Goal: Information Seeking & Learning: Learn about a topic

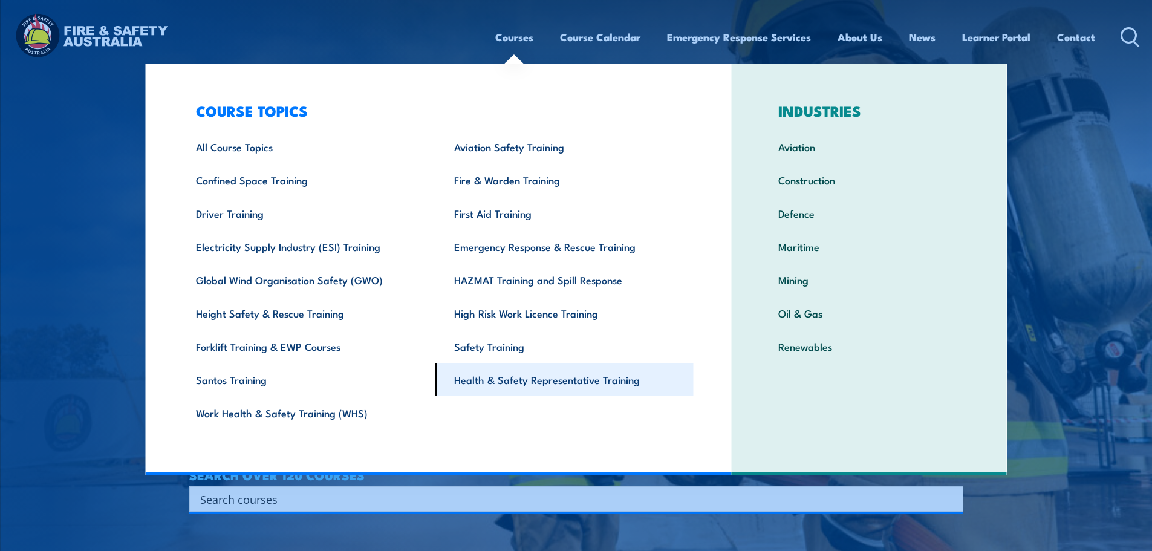
click at [538, 371] on link "Health & Safety Representative Training" at bounding box center [564, 379] width 258 height 33
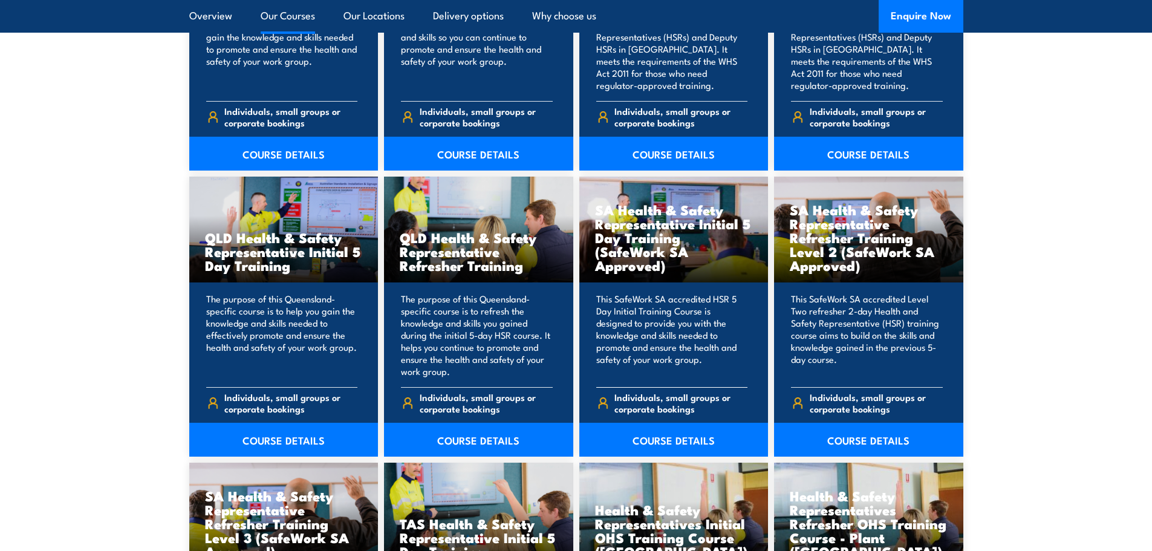
scroll to position [1451, 0]
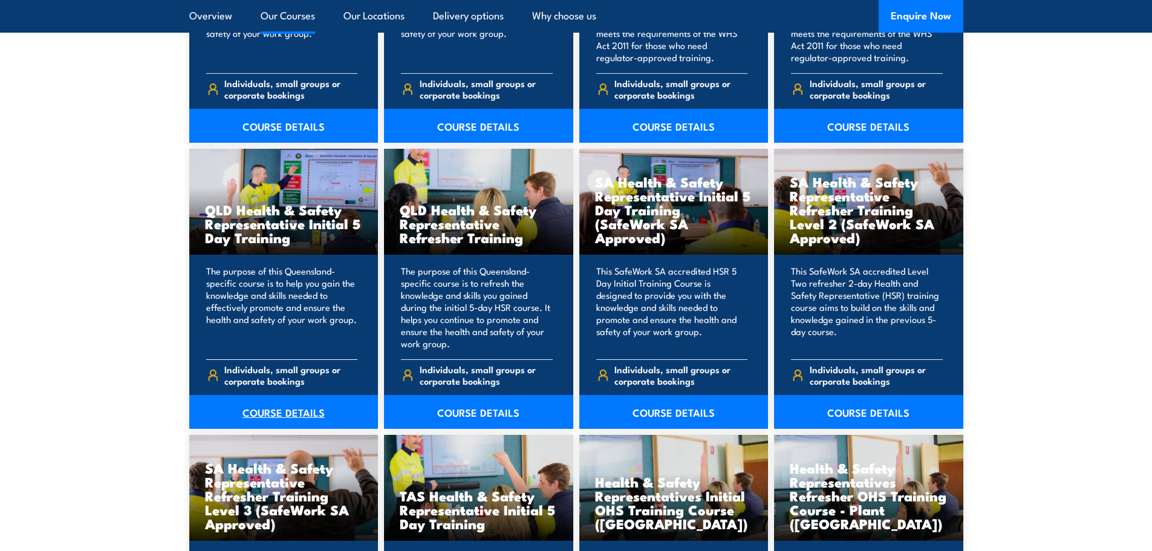
click at [296, 410] on link "COURSE DETAILS" at bounding box center [283, 412] width 189 height 34
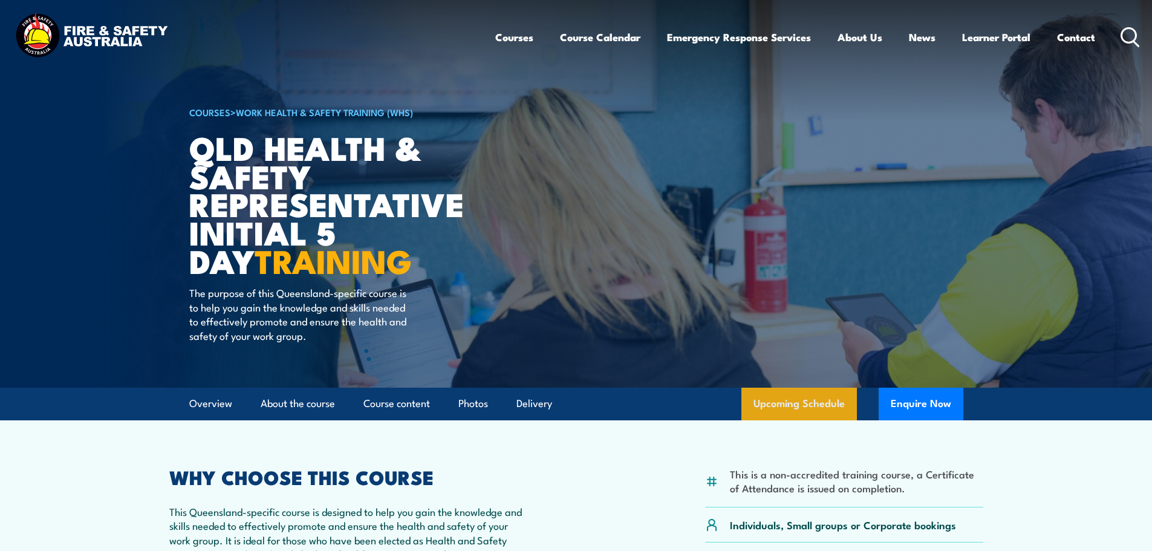
click at [822, 414] on link "Upcoming Schedule" at bounding box center [798, 404] width 115 height 33
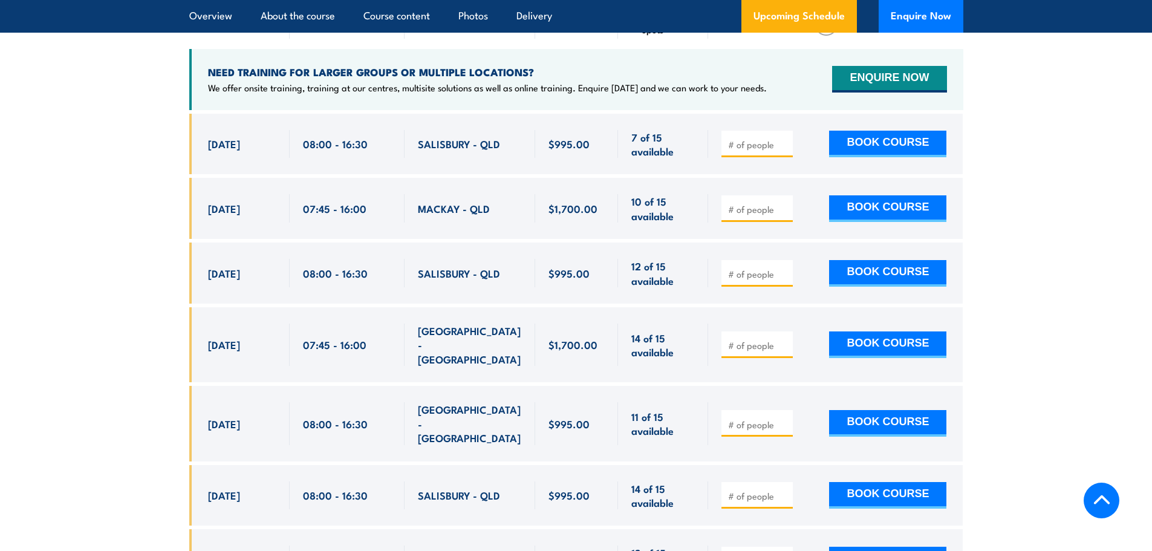
scroll to position [2274, 0]
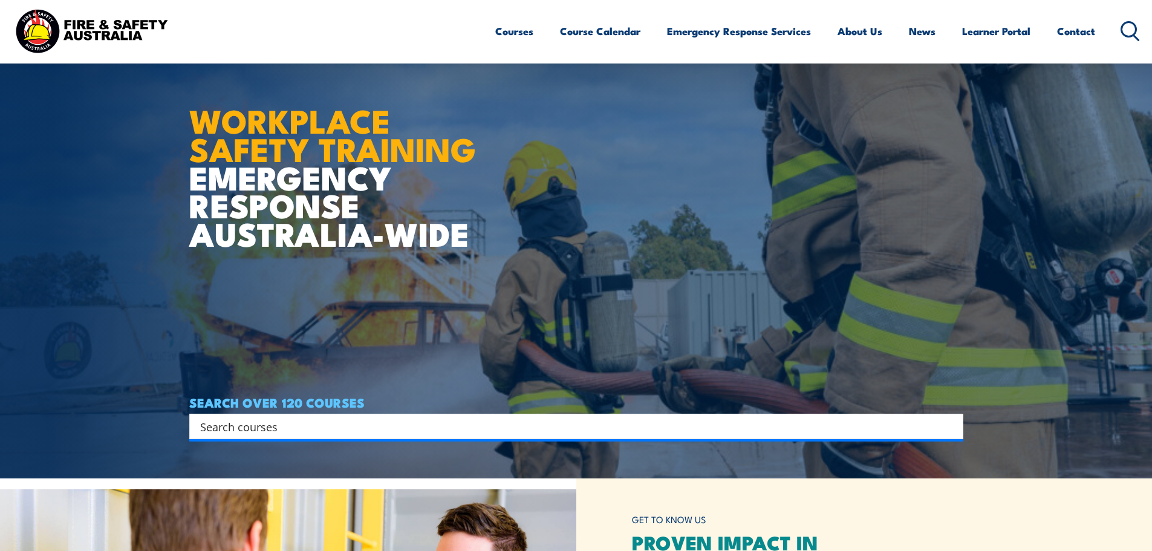
scroll to position [121, 0]
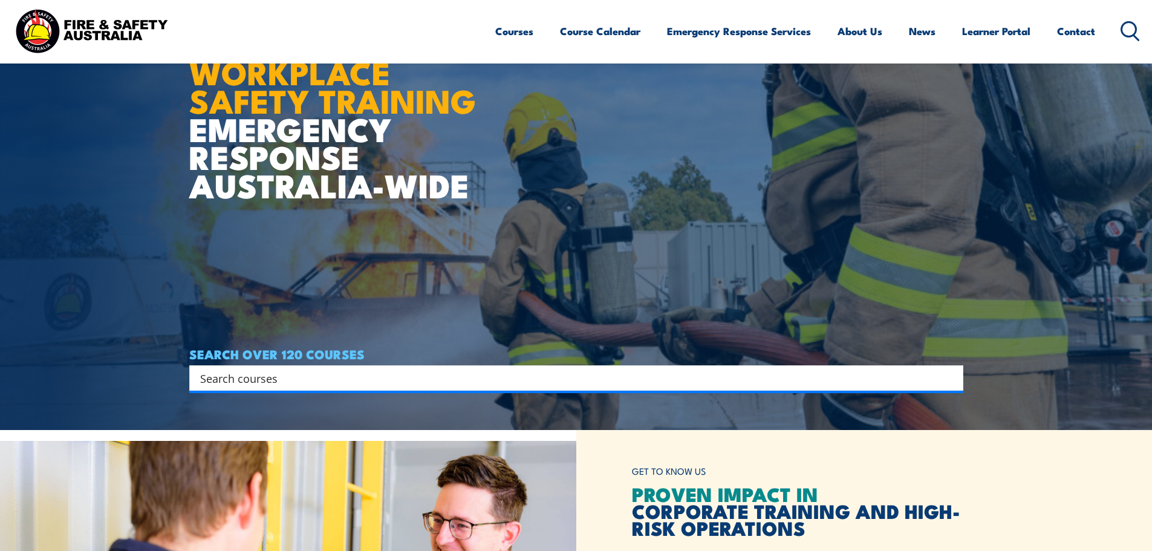
click at [751, 386] on input "Search input" at bounding box center [568, 378] width 736 height 18
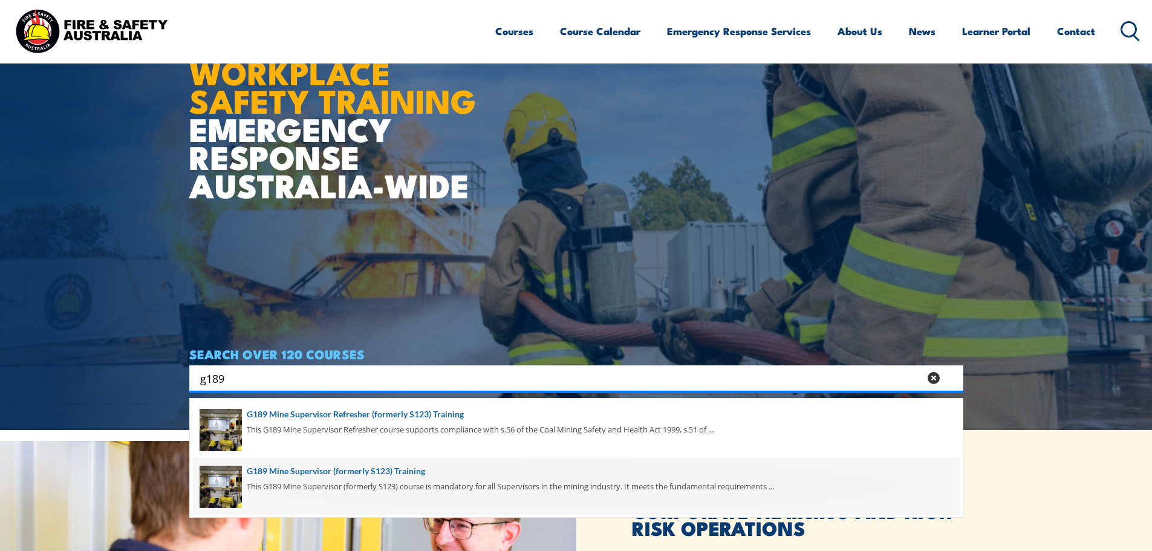
type input "g189"
click at [403, 476] on span at bounding box center [576, 486] width 767 height 57
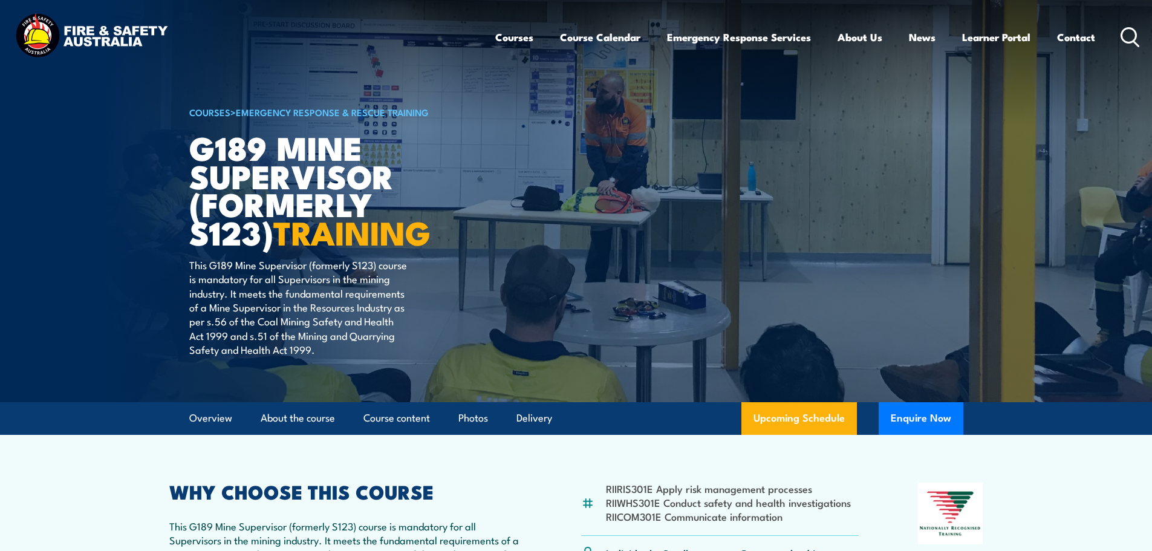
click at [791, 398] on article "COURSES > Emergency Response & Rescue Training G189 Mine Supervisor (formerly S…" at bounding box center [576, 201] width 774 height 402
click at [790, 418] on link "Upcoming Schedule" at bounding box center [798, 418] width 115 height 33
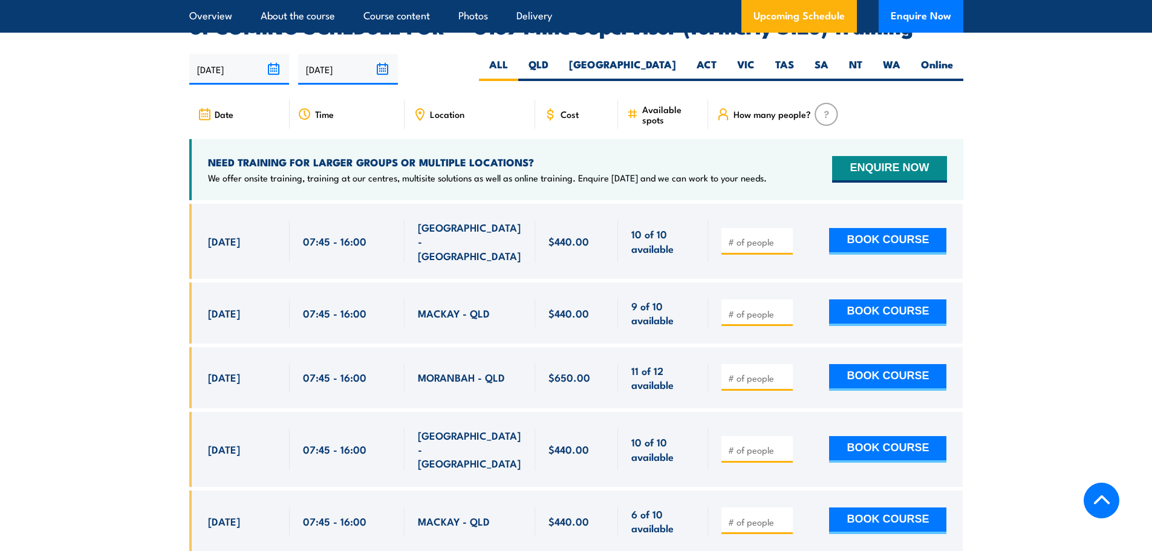
scroll to position [2060, 0]
drag, startPoint x: 1064, startPoint y: 215, endPoint x: 1128, endPoint y: 205, distance: 64.8
click at [1064, 215] on section "UPCOMING SCHEDULE FOR - "G189 Mine Supervisor (formerly S123) Training" 25/08/2…" at bounding box center [576, 398] width 1152 height 760
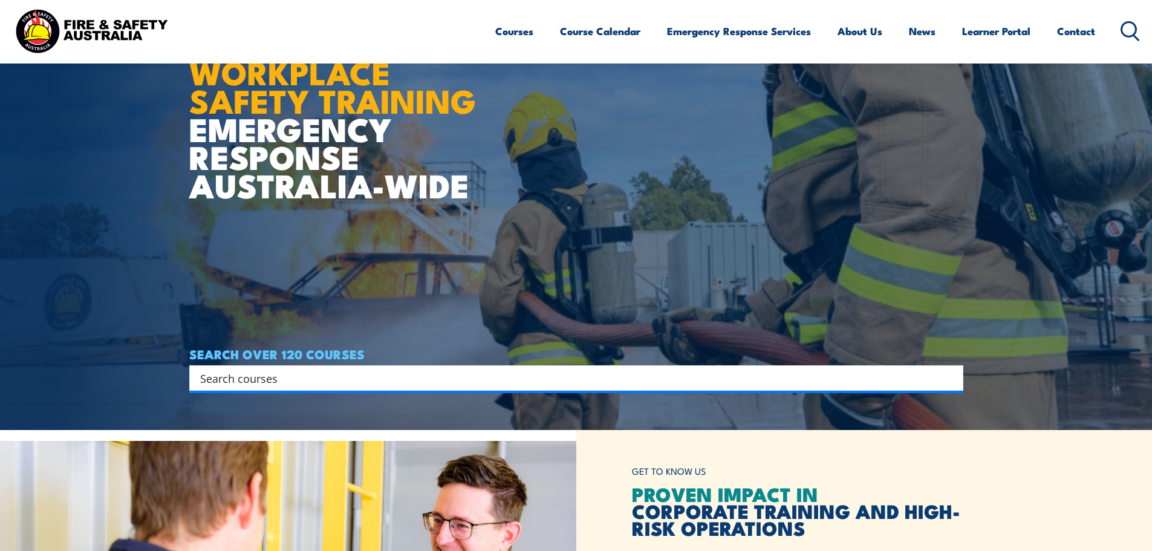
click at [564, 388] on div "Search" at bounding box center [576, 377] width 774 height 25
click at [563, 383] on input "Search input" at bounding box center [568, 378] width 736 height 18
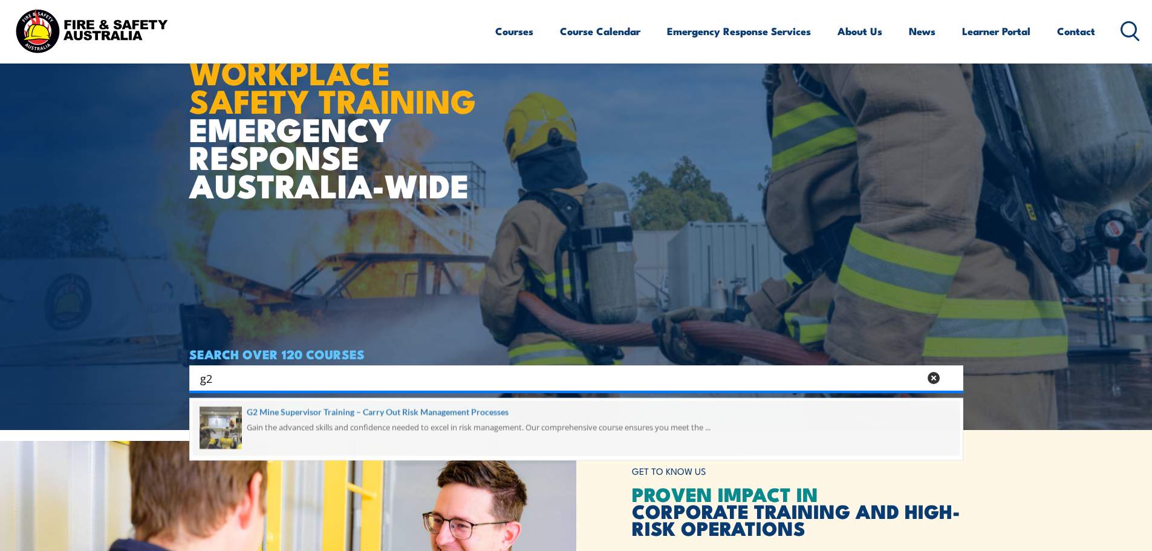
type input "g2"
click at [377, 409] on span at bounding box center [576, 429] width 767 height 57
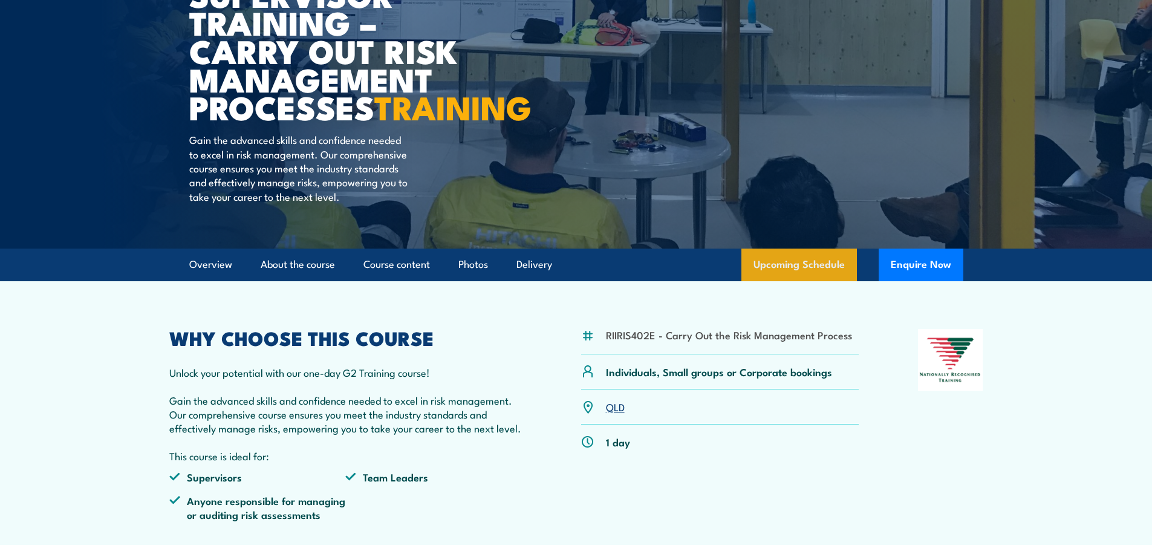
click at [802, 281] on link "Upcoming Schedule" at bounding box center [798, 264] width 115 height 33
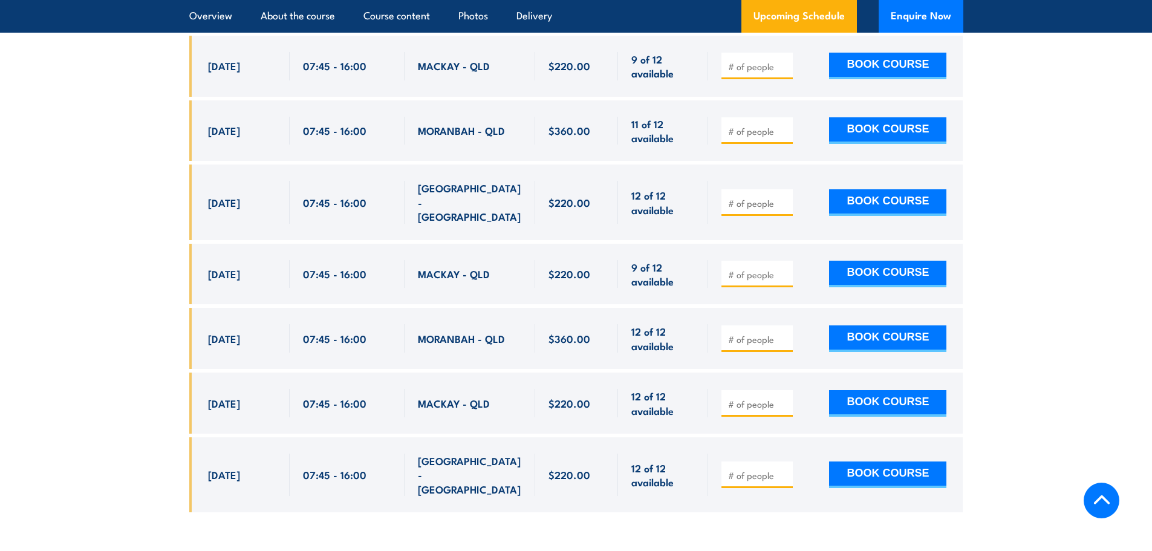
scroll to position [2554, 0]
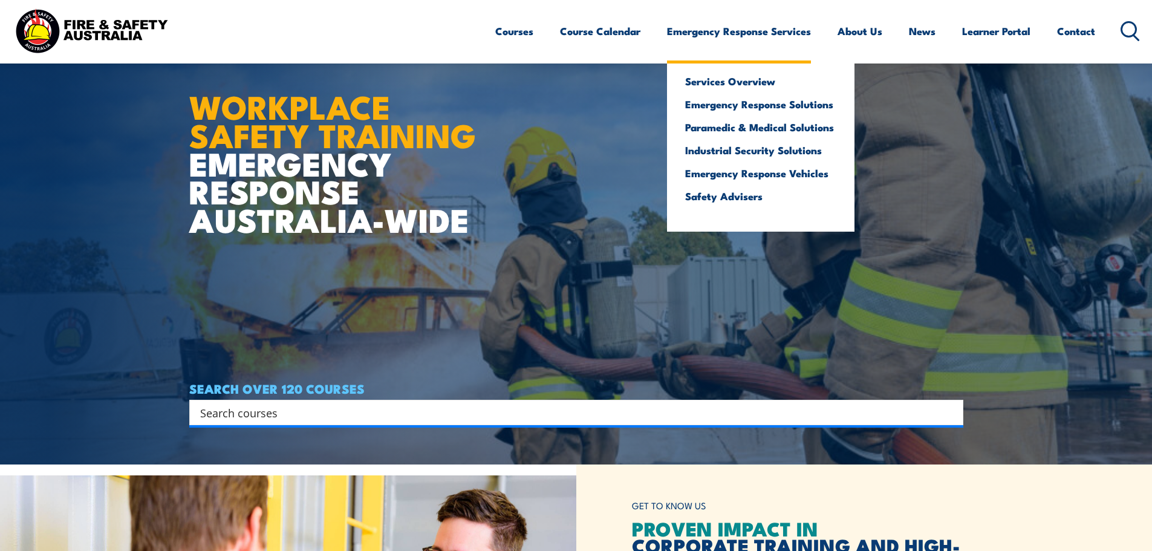
scroll to position [181, 0]
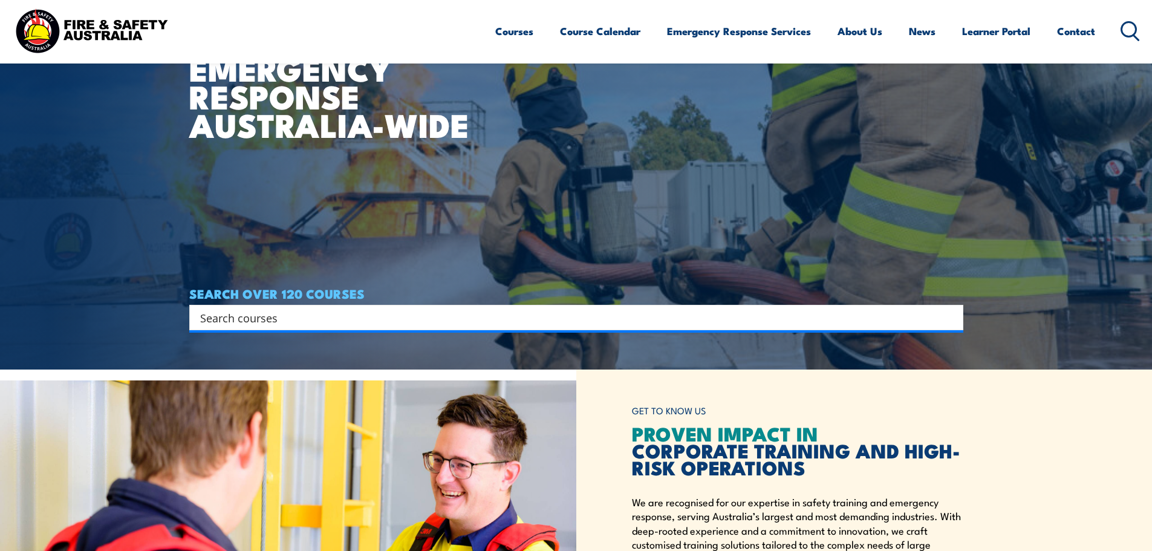
click at [566, 238] on div "Search" at bounding box center [576, 317] width 774 height 25
click at [566, 238] on input "Search input" at bounding box center [568, 317] width 736 height 18
type input "mental health"
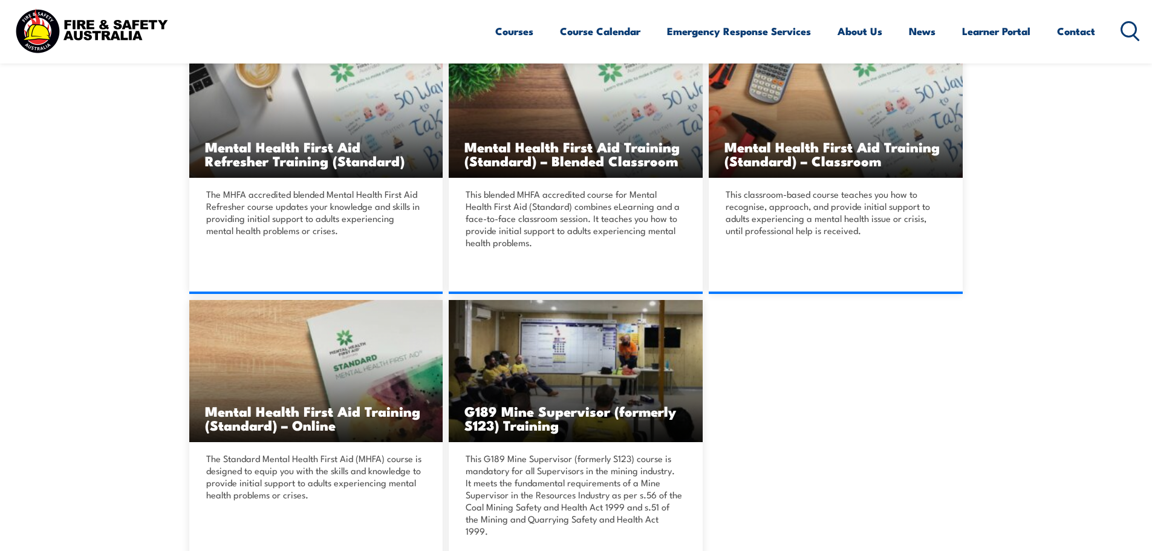
scroll to position [423, 0]
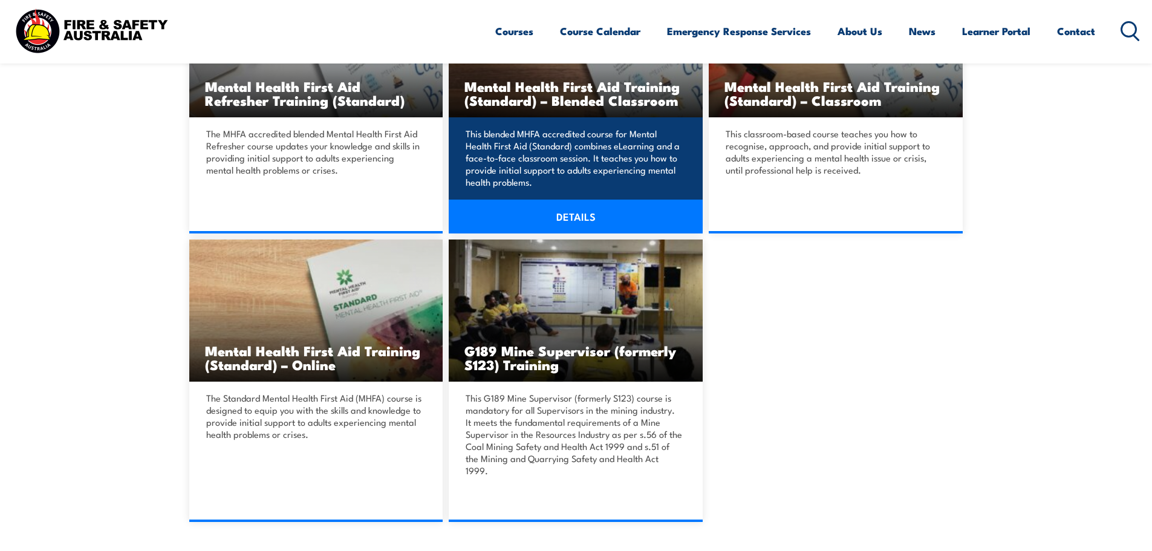
click at [585, 219] on link "DETAILS" at bounding box center [576, 217] width 254 height 34
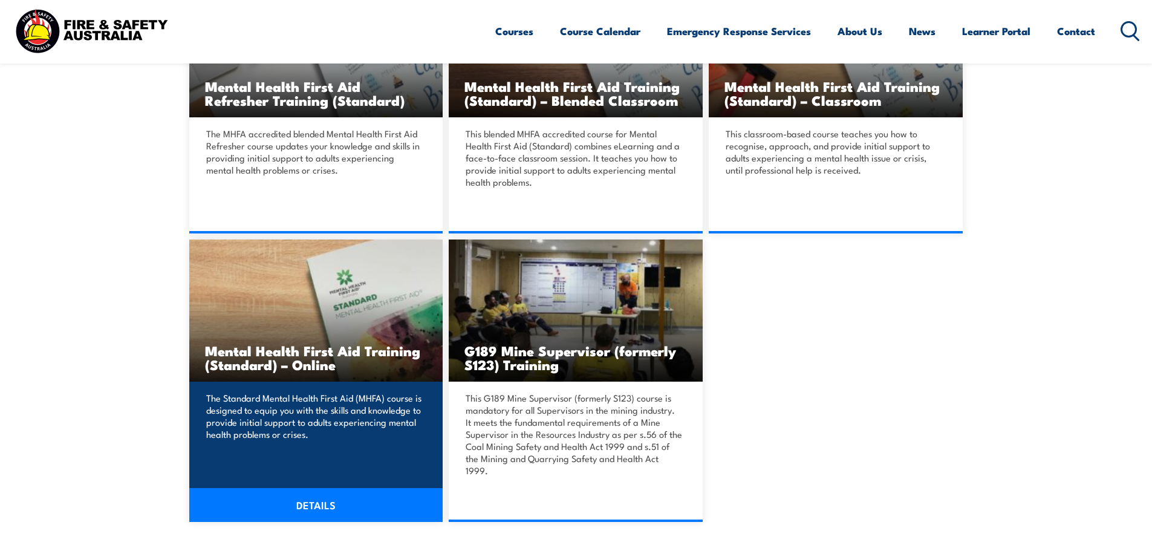
click at [317, 488] on link "DETAILS" at bounding box center [316, 505] width 254 height 34
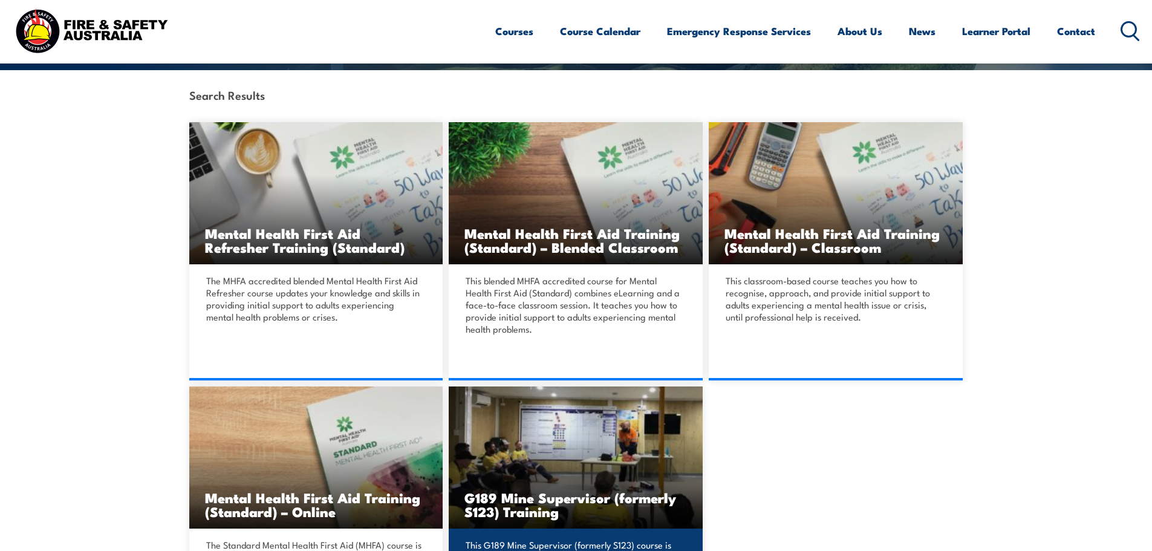
scroll to position [242, 0]
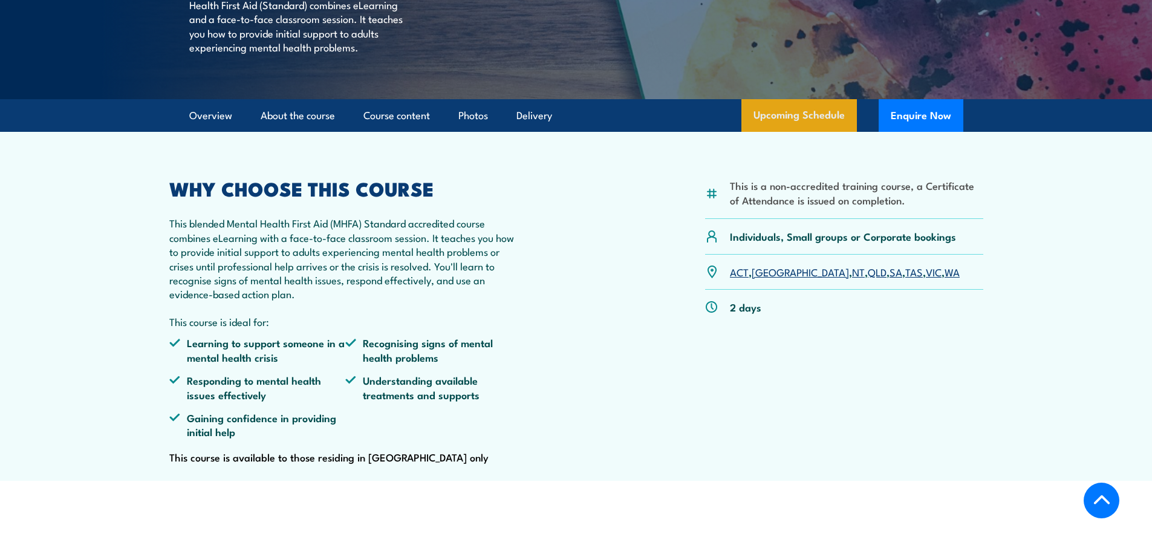
click at [803, 132] on link "Upcoming Schedule" at bounding box center [798, 115] width 115 height 33
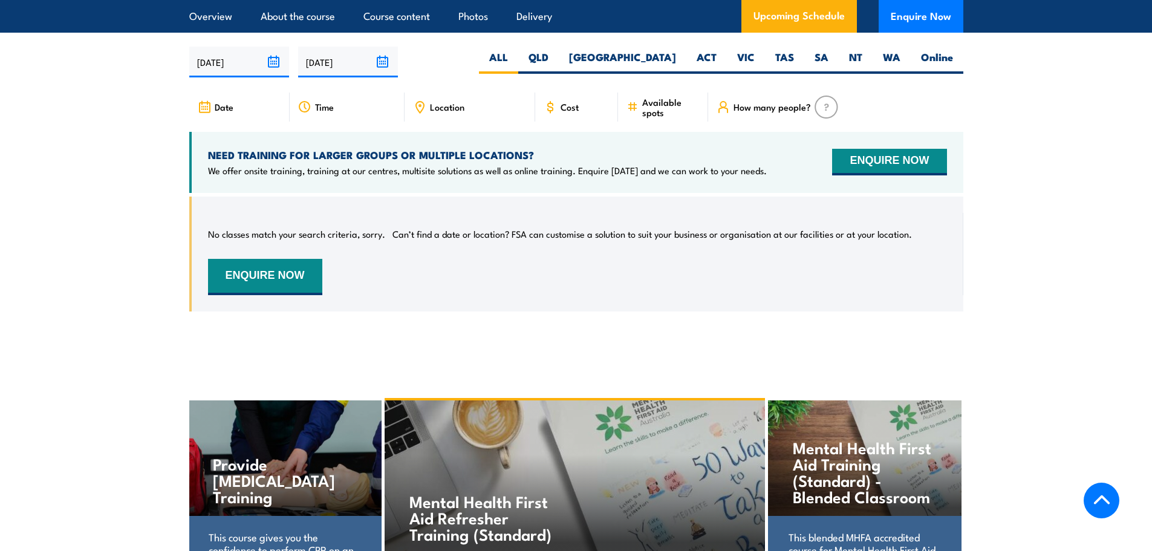
scroll to position [2400, 0]
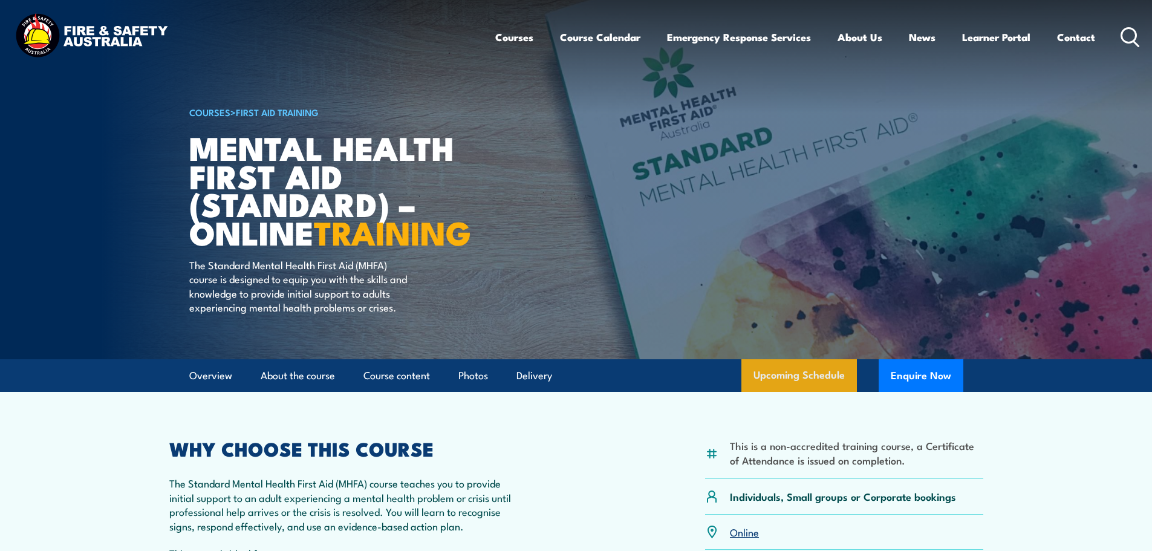
click at [810, 392] on link "Upcoming Schedule" at bounding box center [798, 375] width 115 height 33
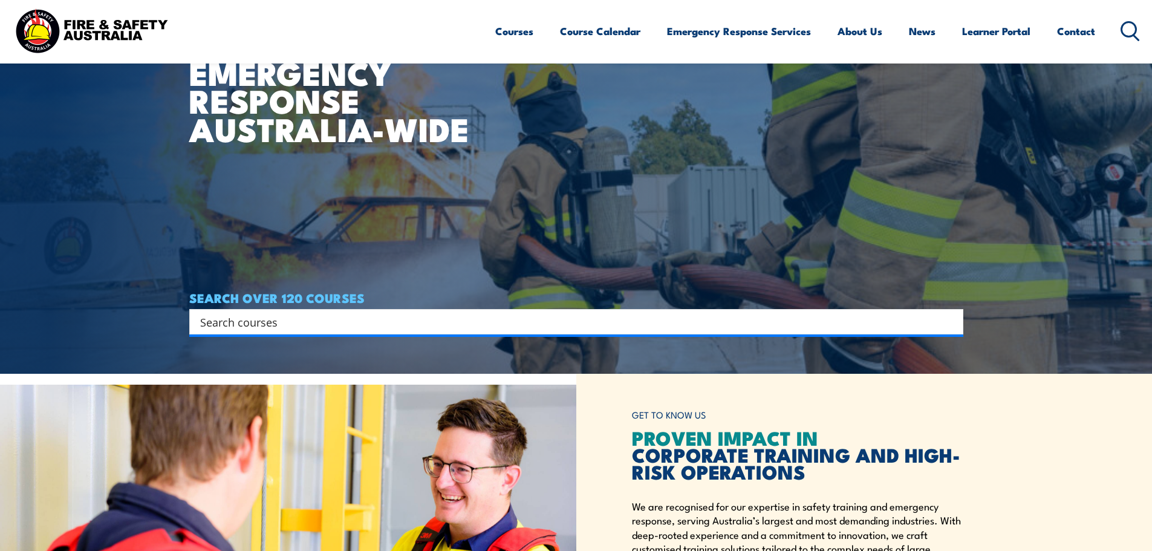
scroll to position [181, 0]
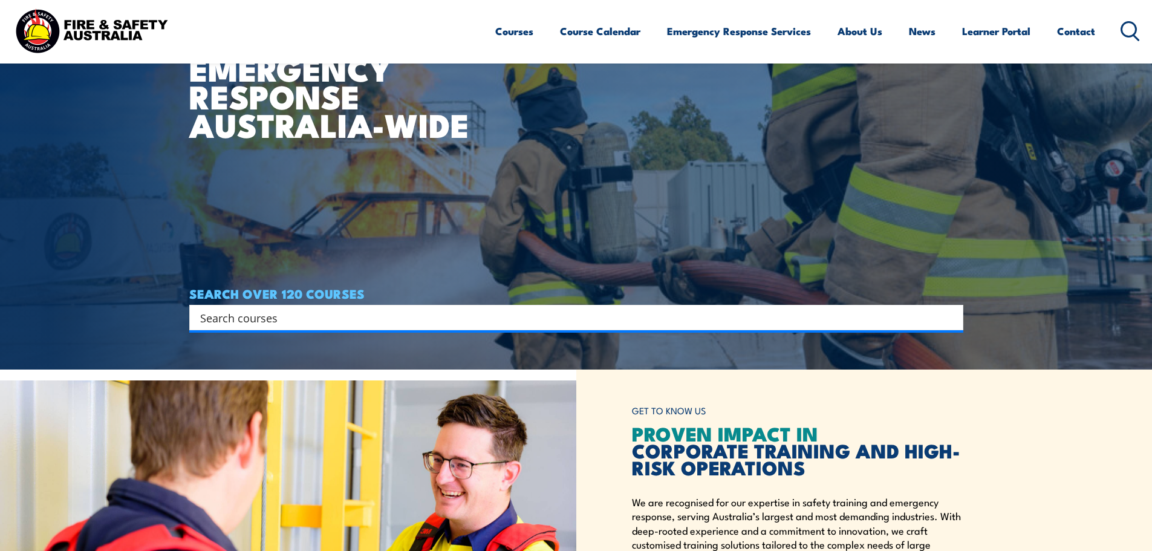
click at [502, 323] on input "Search input" at bounding box center [568, 317] width 736 height 18
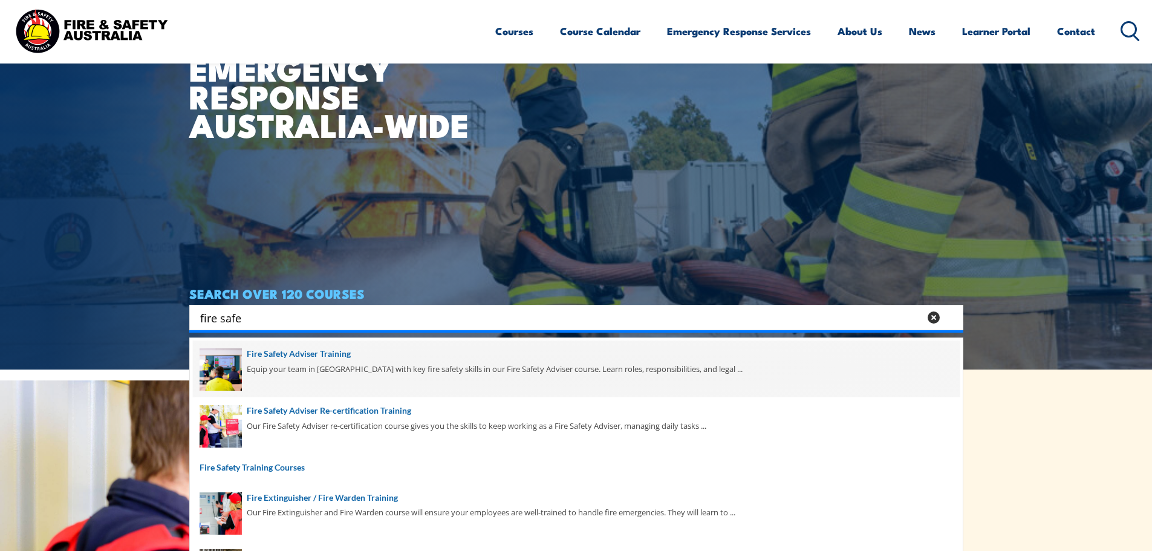
type input "fire safe"
click at [418, 372] on span at bounding box center [576, 368] width 767 height 57
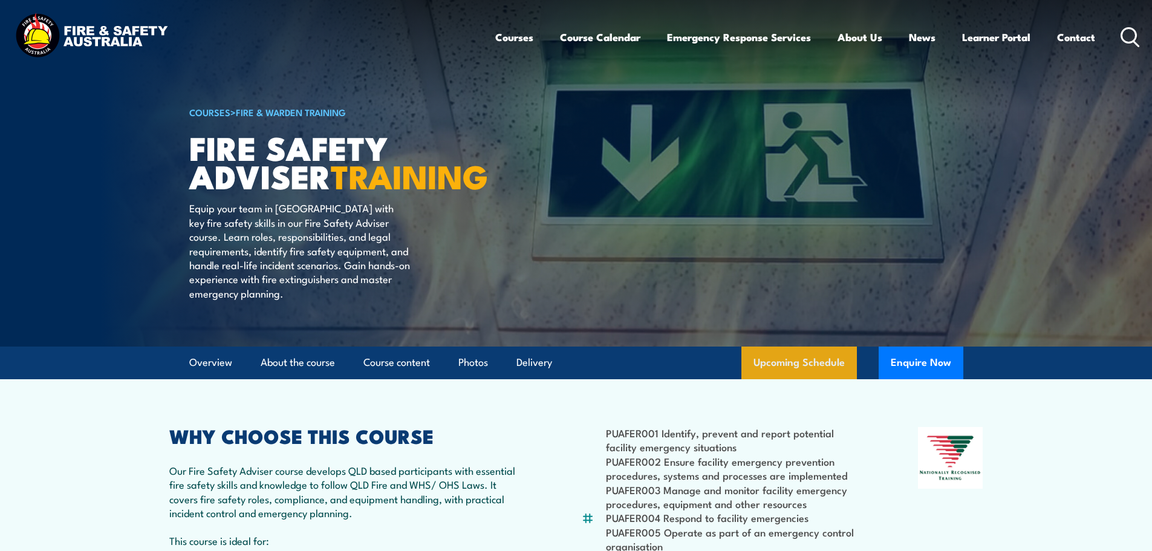
click at [811, 379] on link "Upcoming Schedule" at bounding box center [798, 362] width 115 height 33
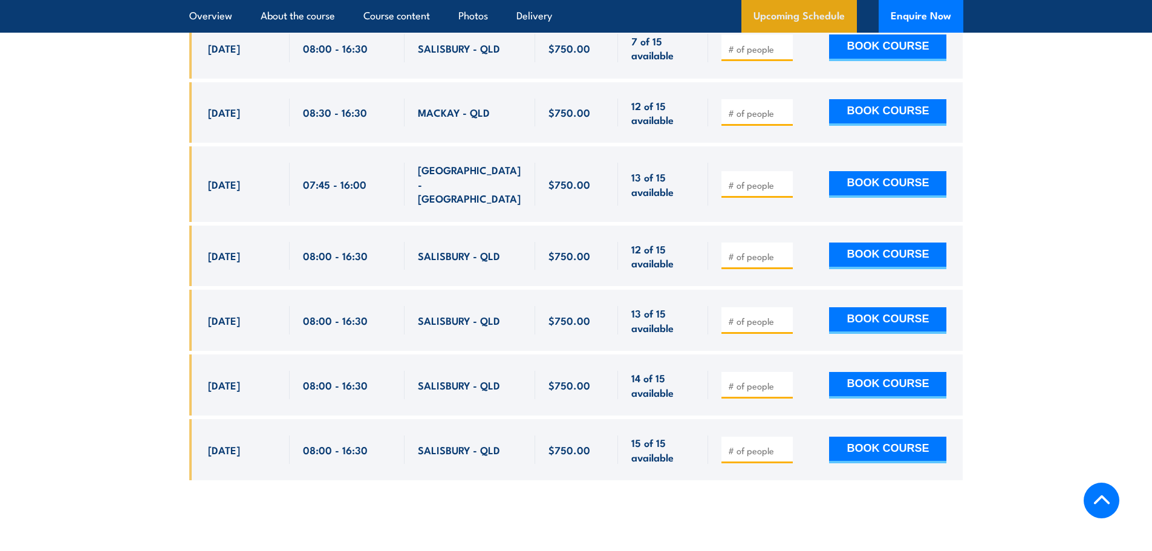
scroll to position [2160, 0]
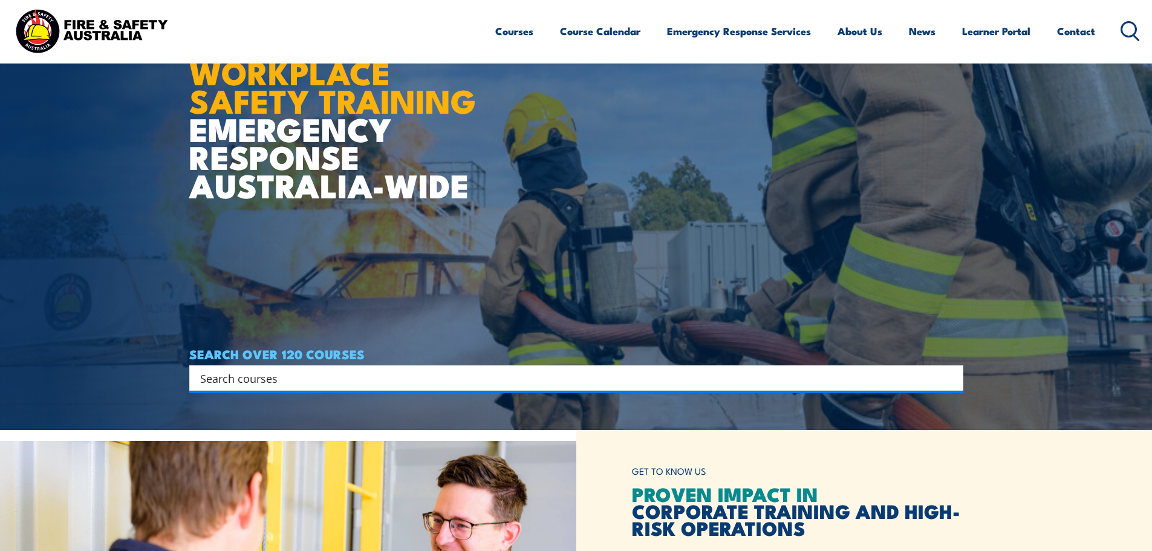
click at [677, 378] on input "Search input" at bounding box center [568, 378] width 736 height 18
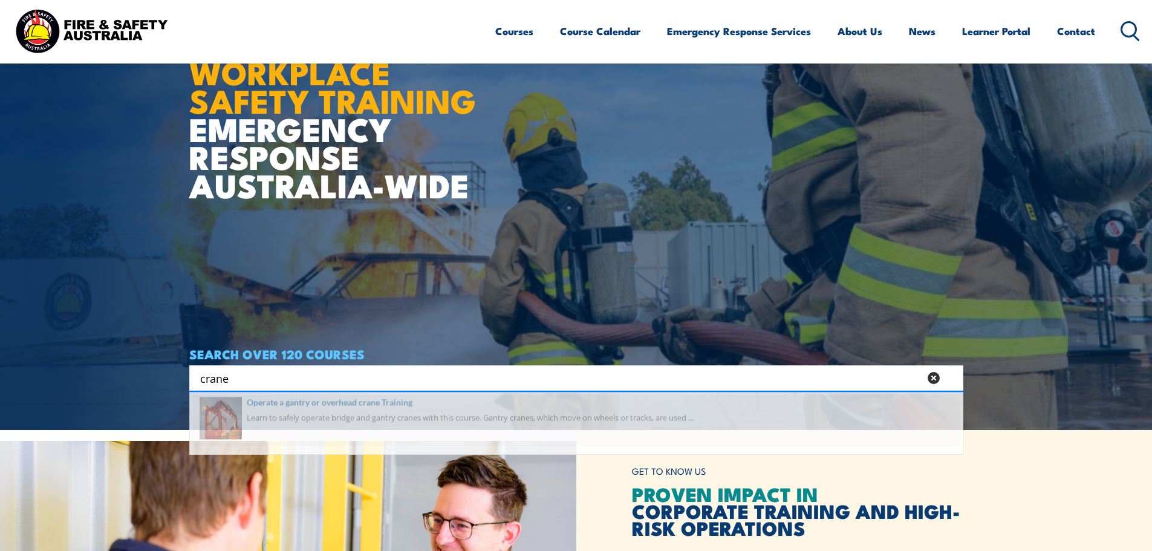
type input "crane"
click at [597, 426] on span at bounding box center [576, 429] width 767 height 57
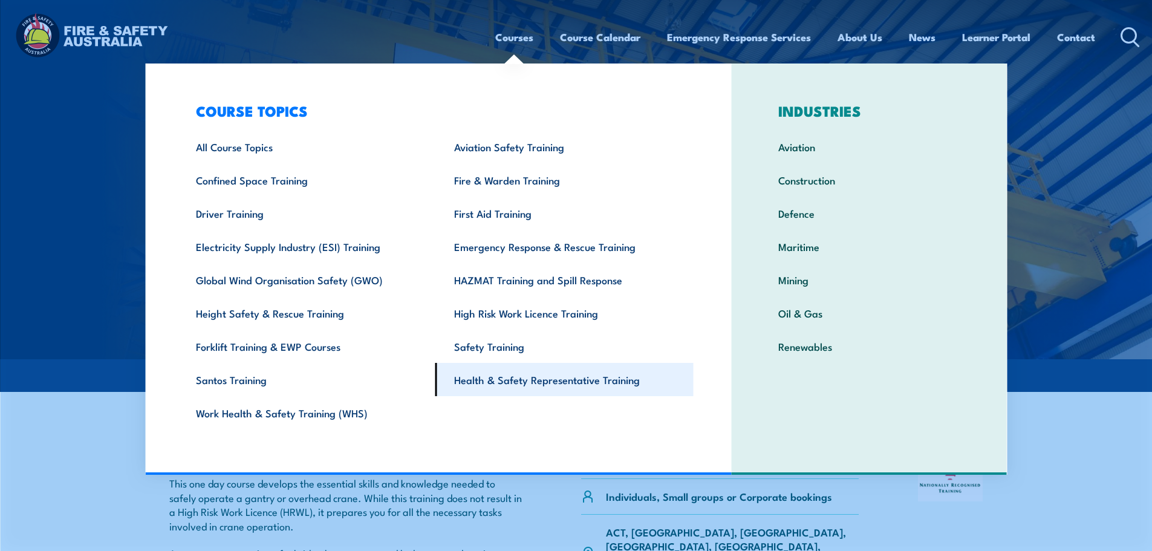
click at [491, 383] on link "Health & Safety Representative Training" at bounding box center [564, 379] width 258 height 33
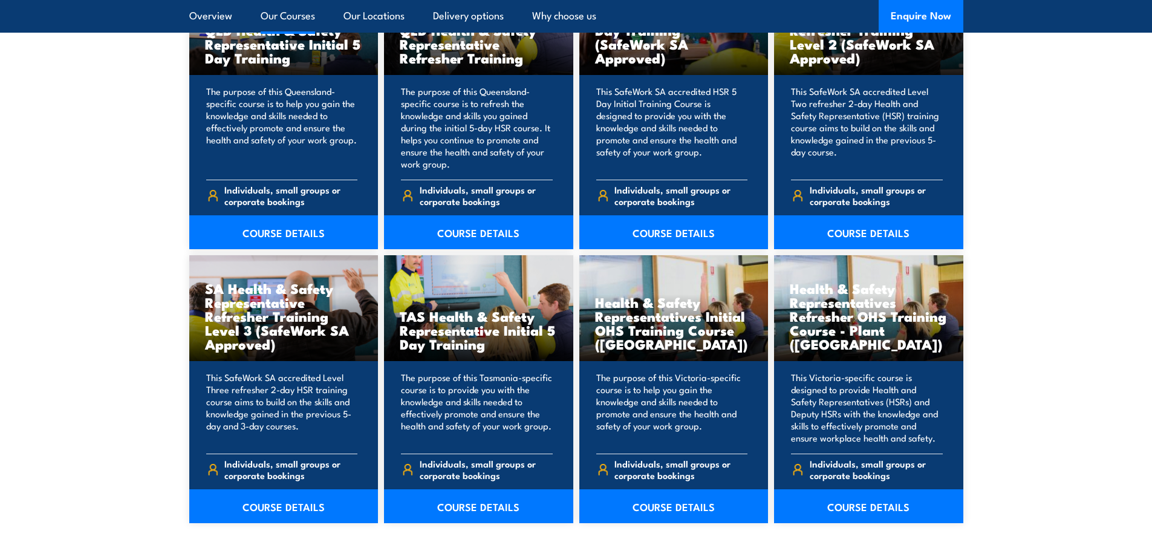
scroll to position [1511, 0]
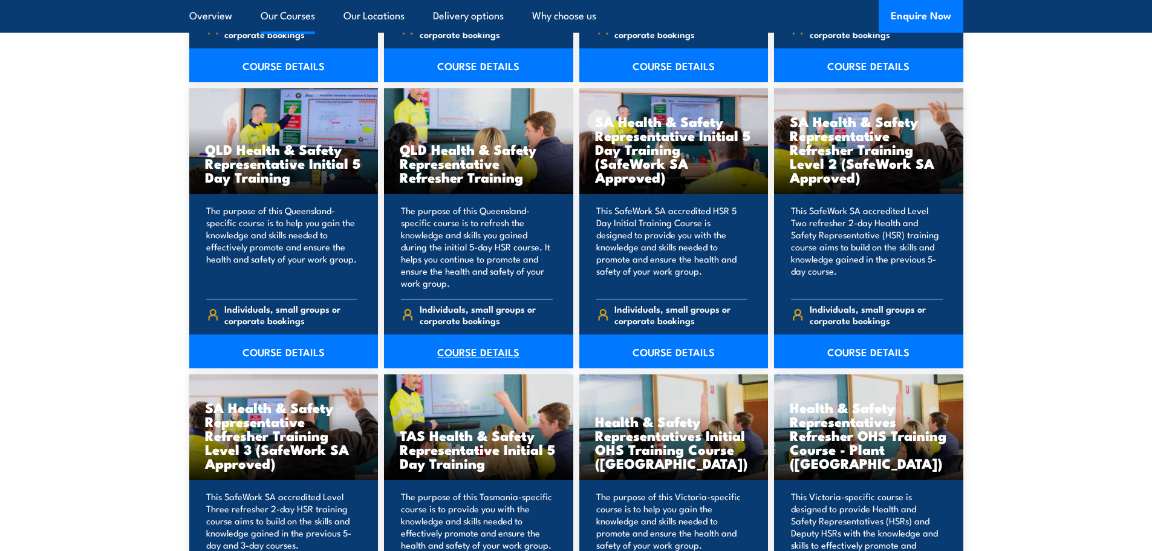
click at [486, 351] on link "COURSE DETAILS" at bounding box center [478, 351] width 189 height 34
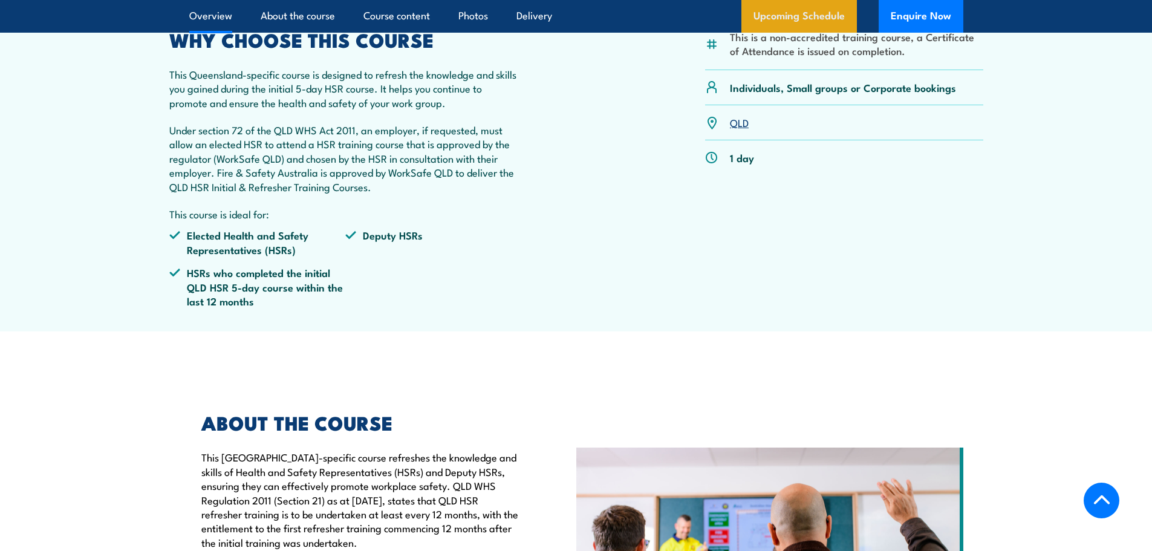
click at [758, 21] on link "Upcoming Schedule" at bounding box center [798, 16] width 115 height 33
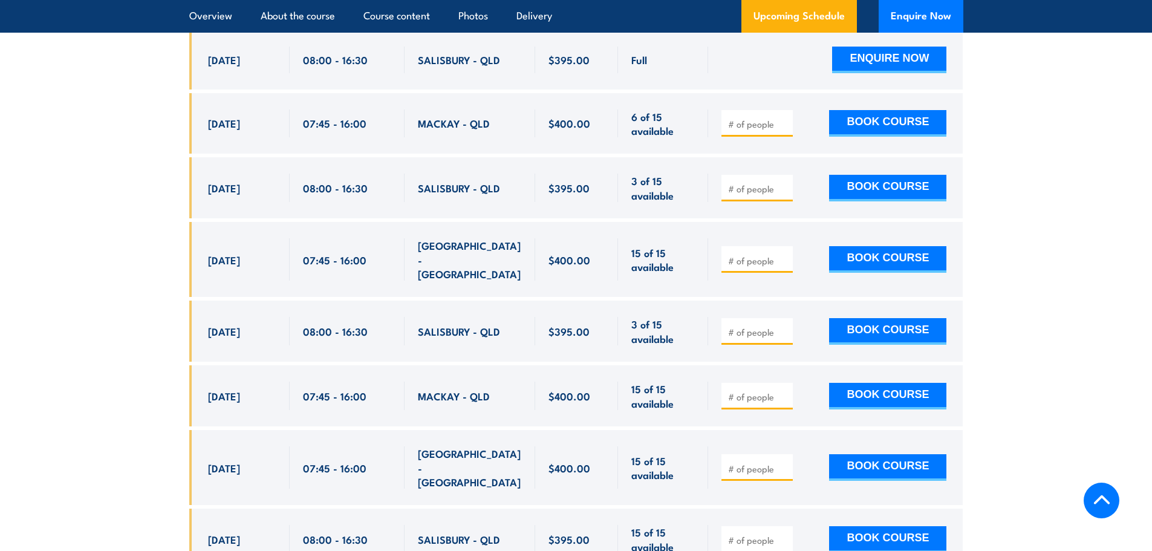
scroll to position [2603, 0]
